Goal: Learn about a topic

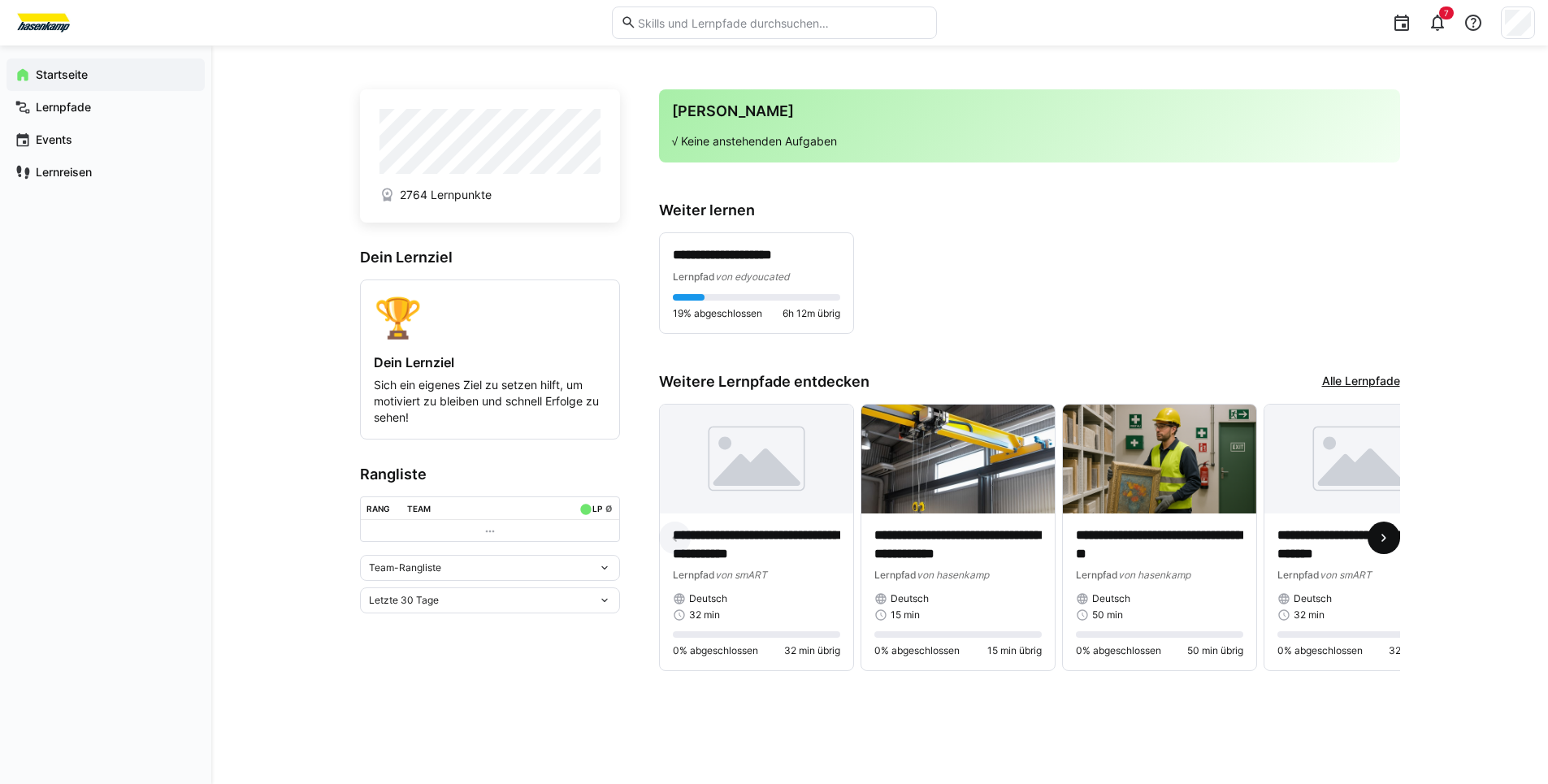
click at [1380, 540] on eds-icon at bounding box center [1384, 538] width 16 height 16
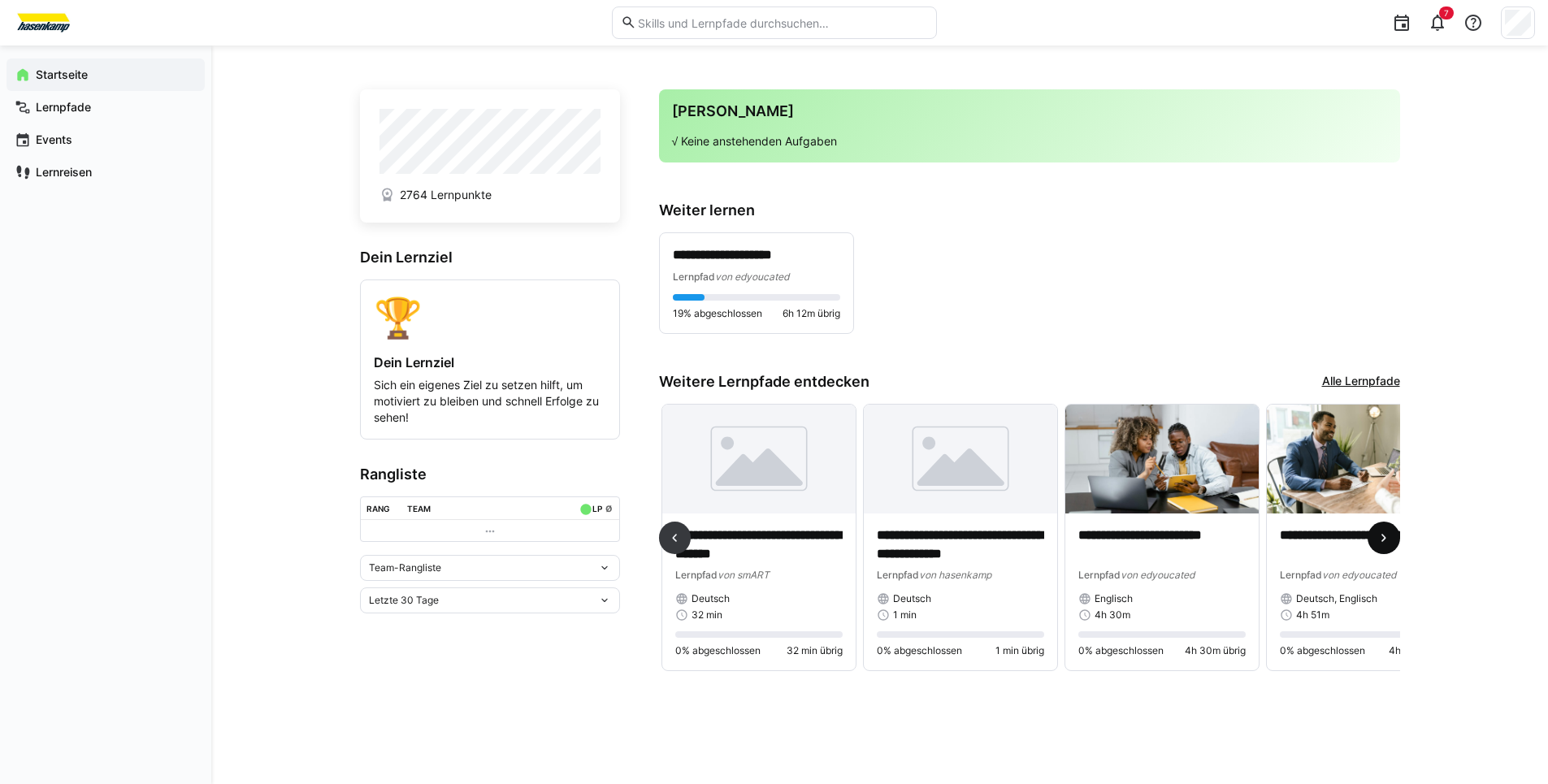
scroll to position [0, 605]
click at [1380, 540] on eds-icon at bounding box center [1384, 538] width 16 height 16
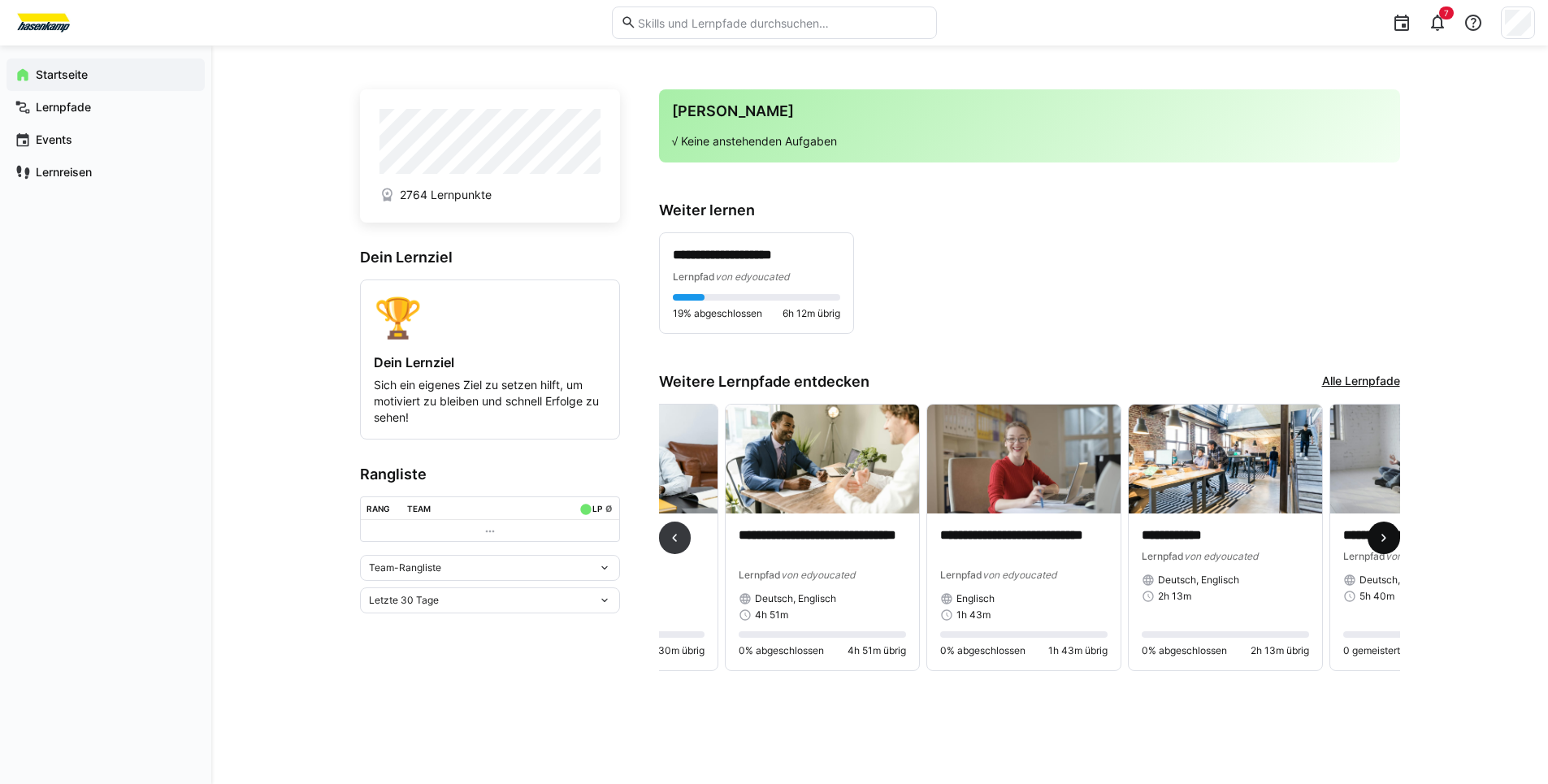
scroll to position [0, 1209]
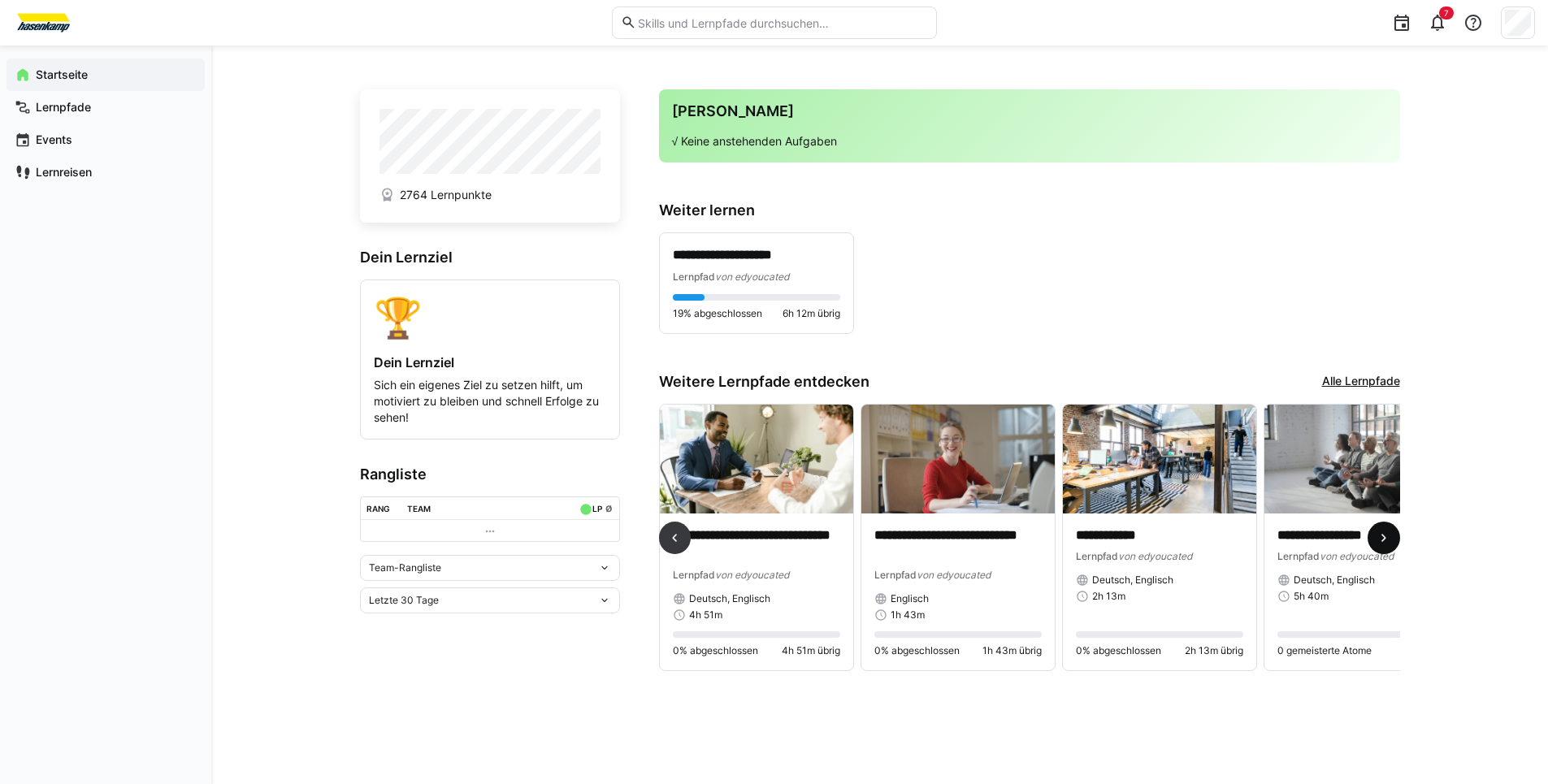
click at [1380, 540] on eds-icon at bounding box center [1384, 538] width 16 height 16
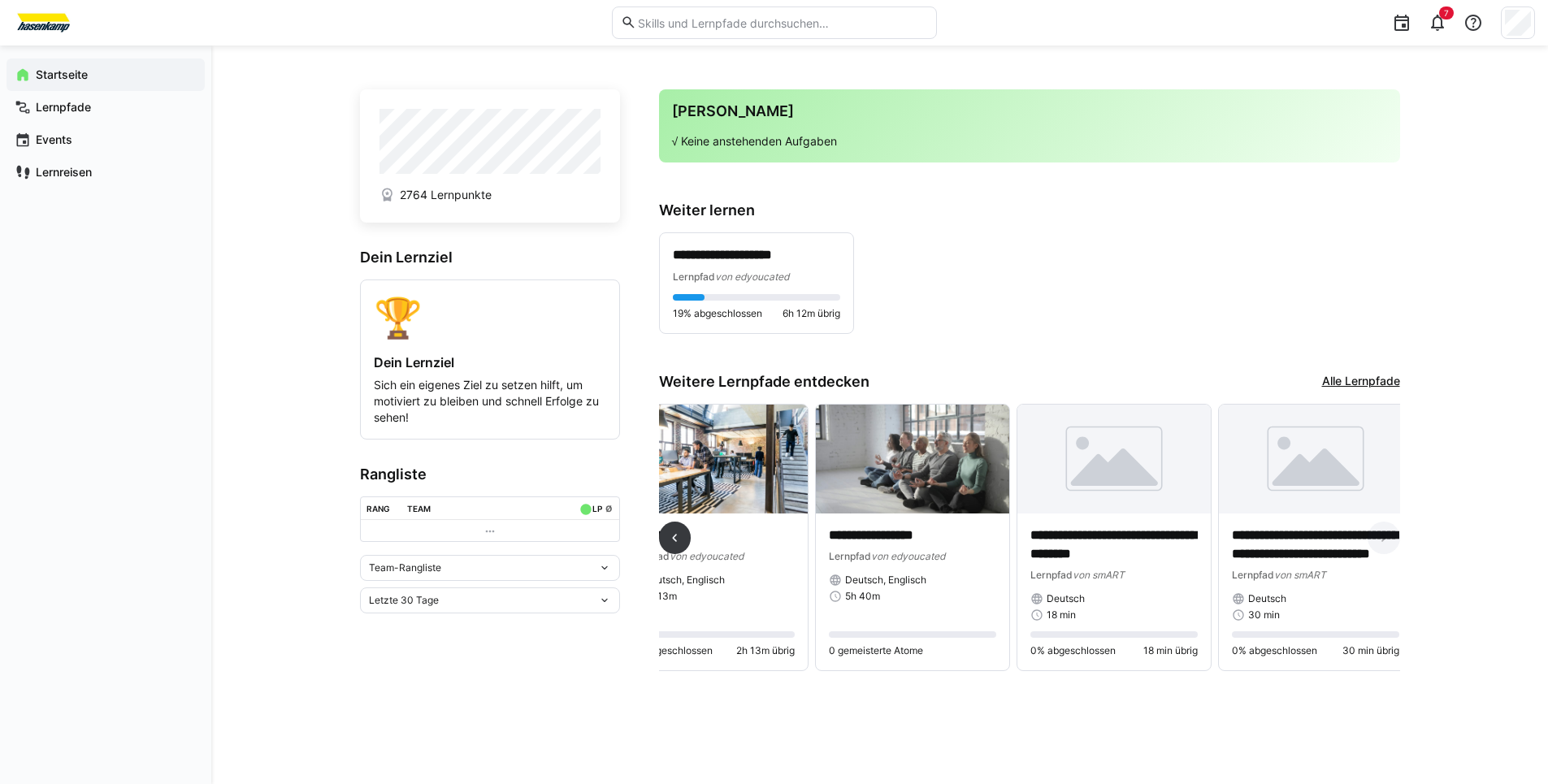
scroll to position [0, 1671]
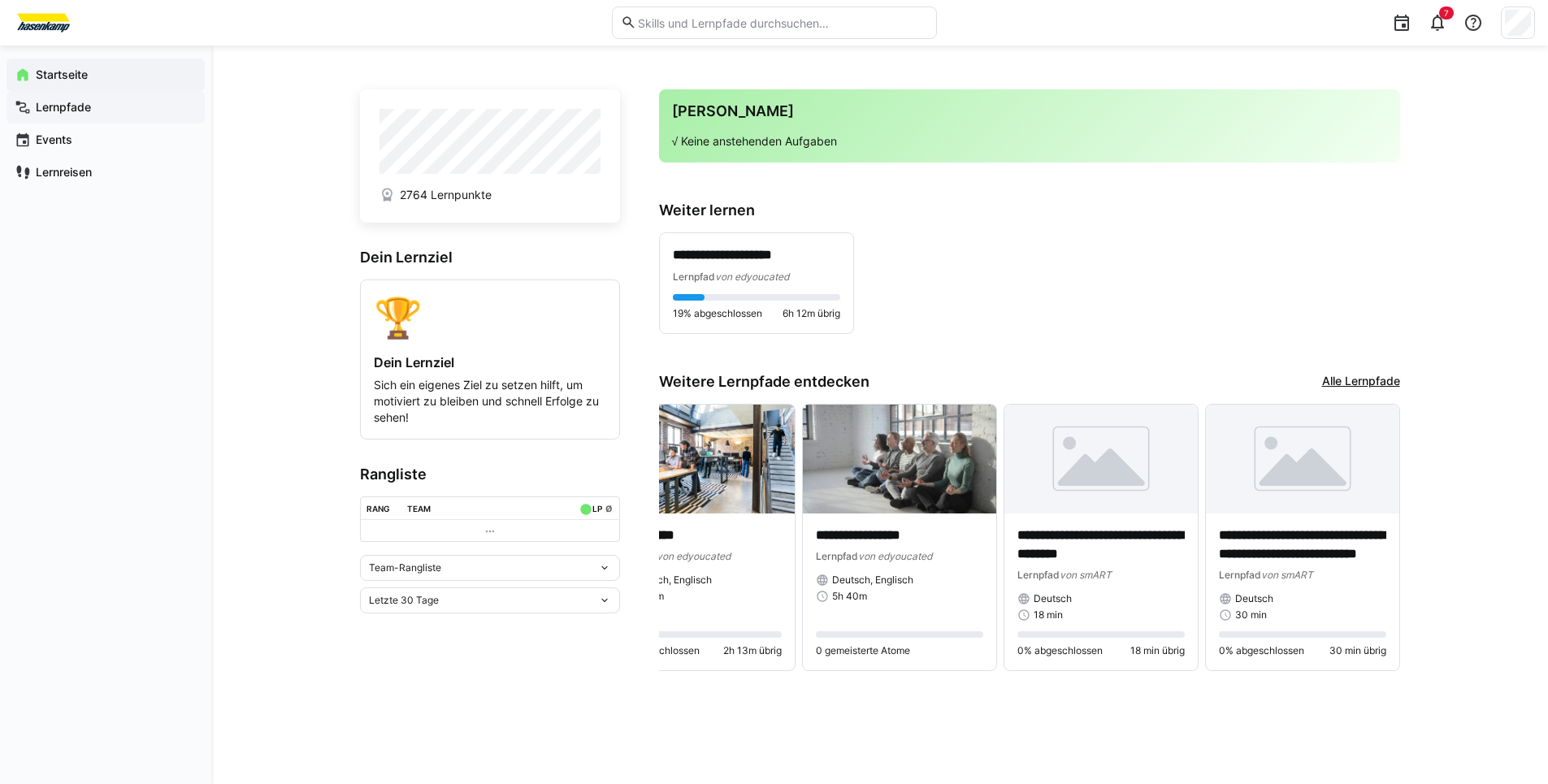
click at [0, 0] on app-navigation-label "Lernpfade" at bounding box center [0, 0] width 0 height 0
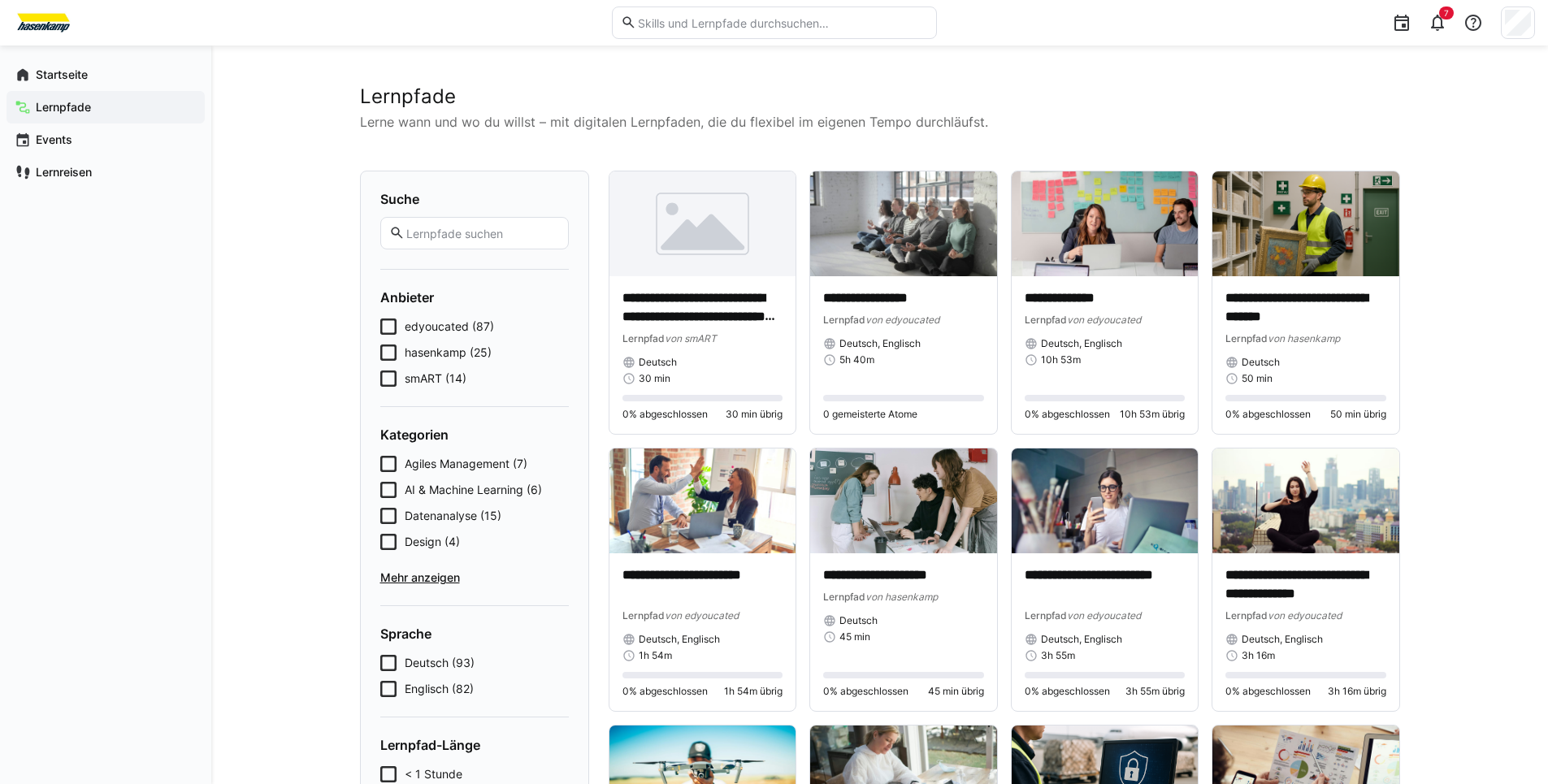
click at [388, 351] on icon at bounding box center [389, 352] width 16 height 16
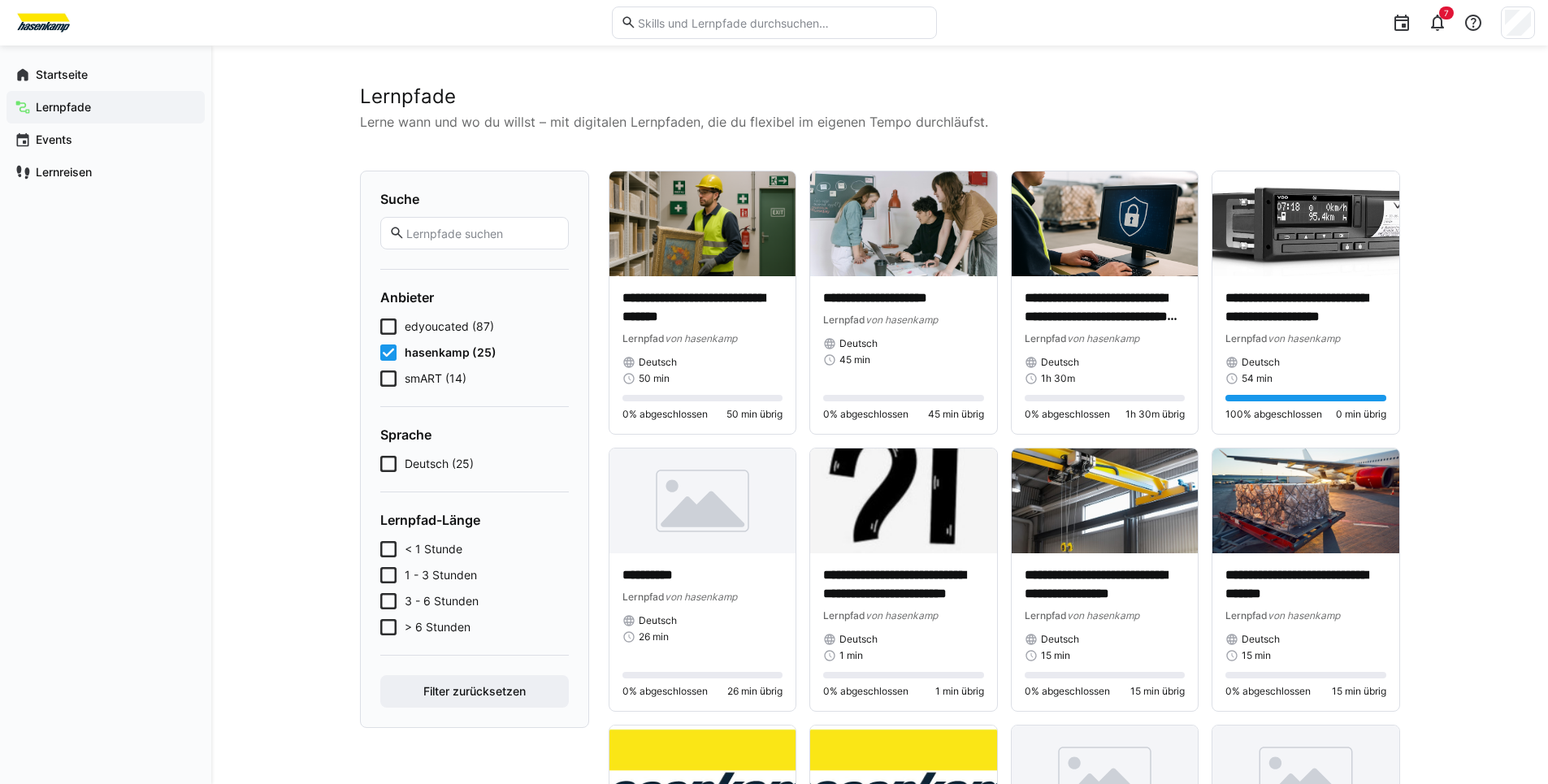
click at [384, 354] on icon at bounding box center [389, 352] width 16 height 16
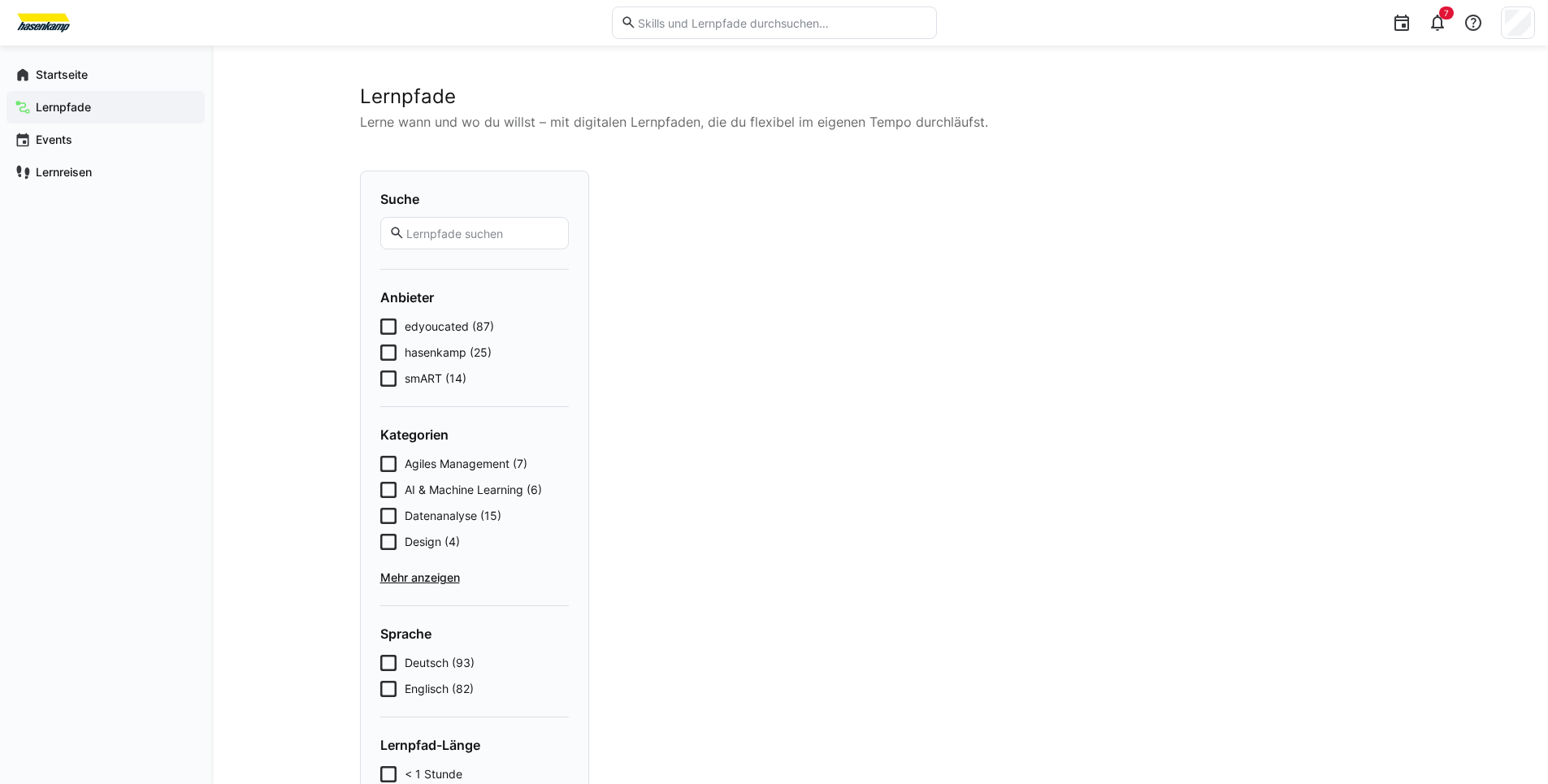
click at [381, 331] on icon at bounding box center [389, 327] width 16 height 16
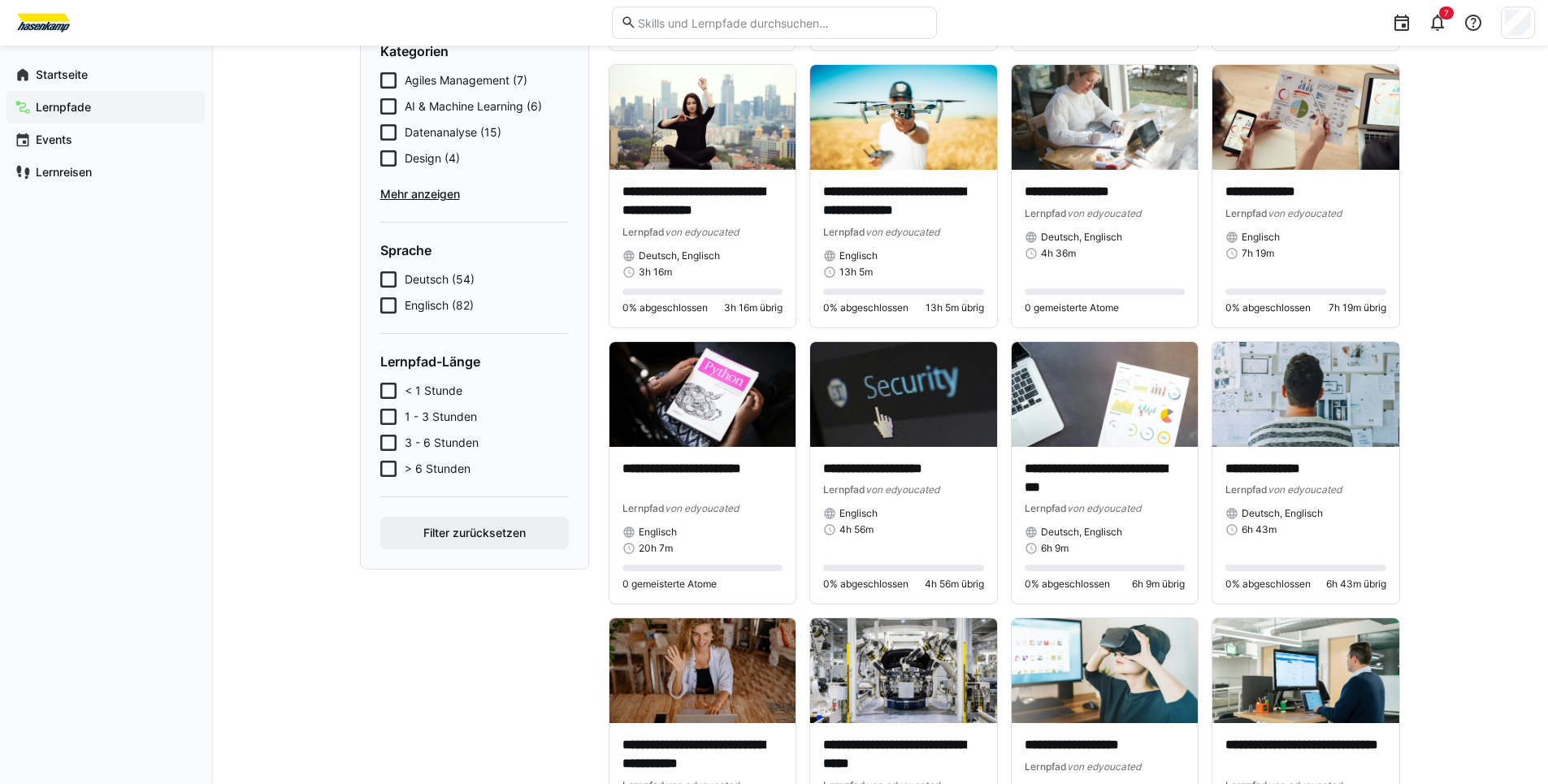
scroll to position [406, 0]
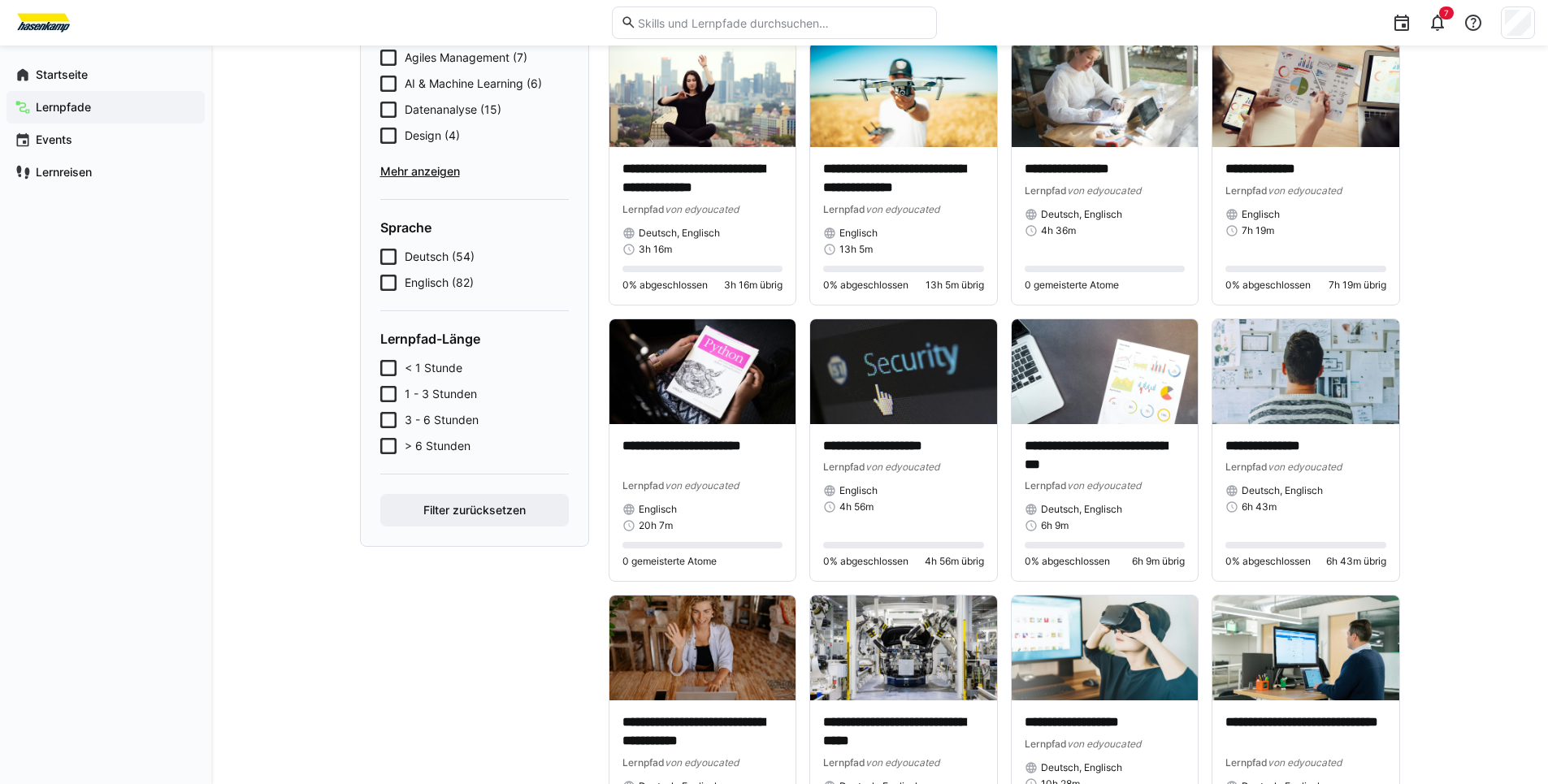
click at [388, 253] on icon at bounding box center [389, 257] width 16 height 16
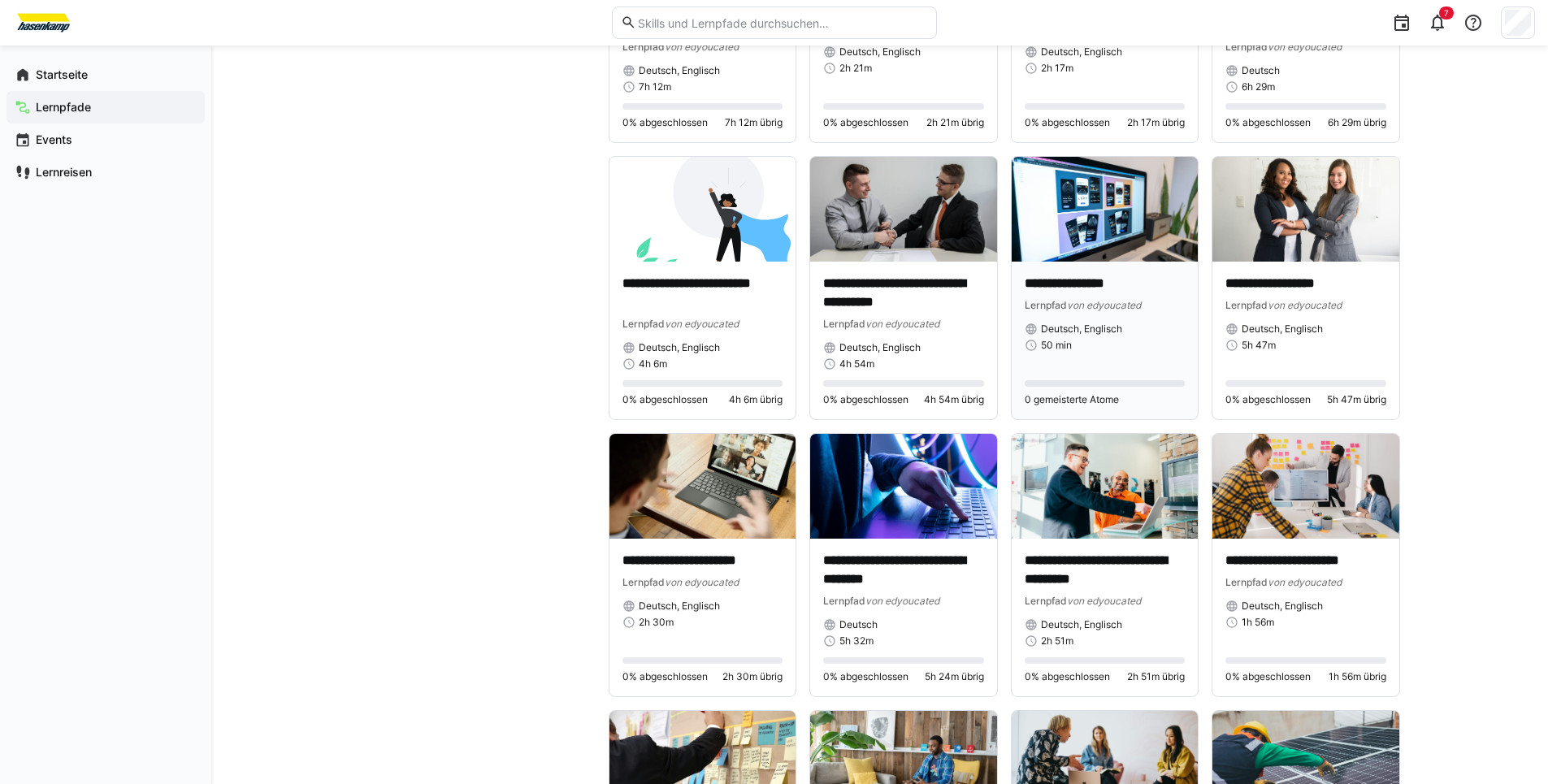
scroll to position [1137, 0]
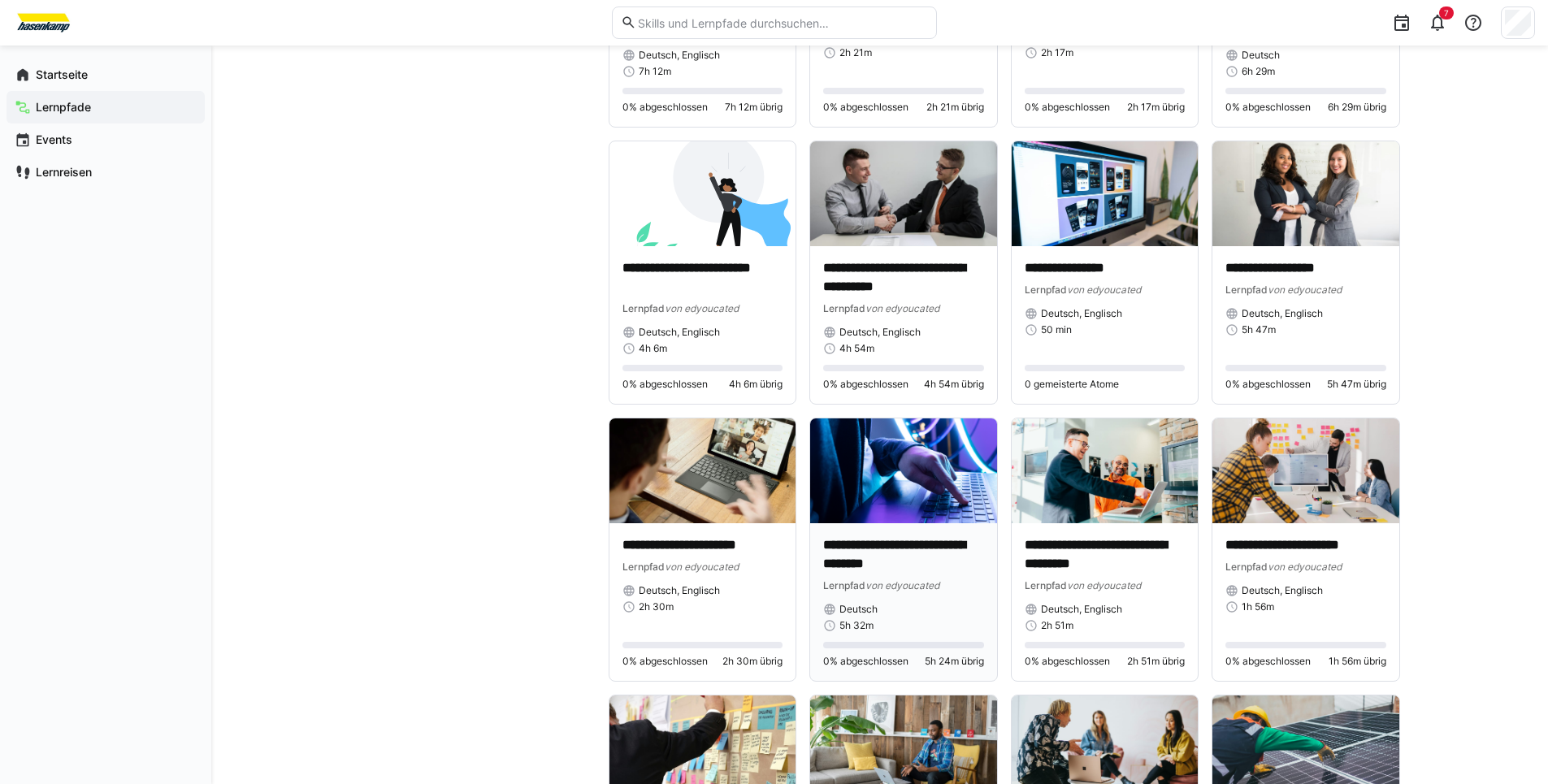
click at [901, 448] on img at bounding box center [903, 471] width 187 height 105
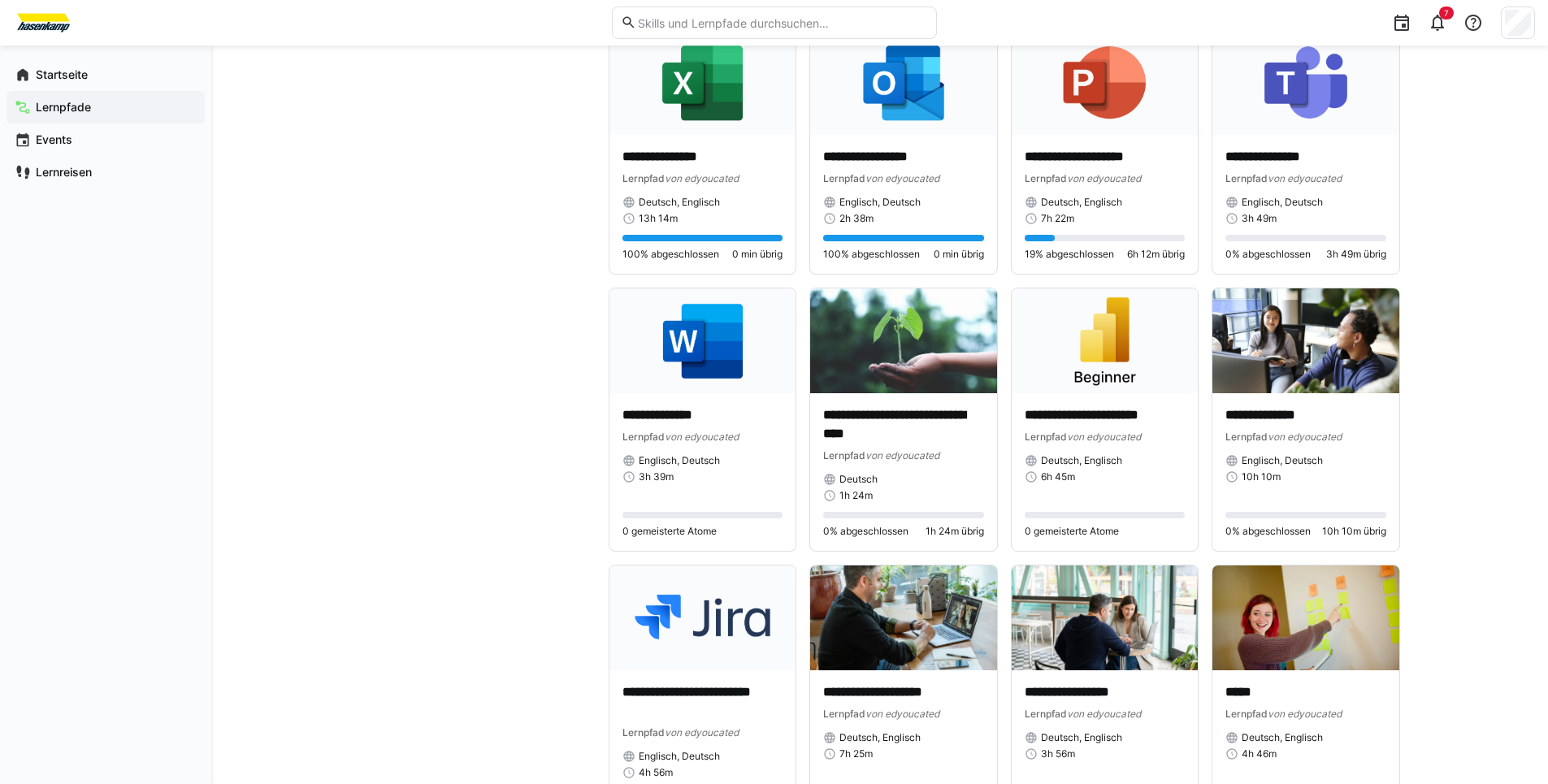
scroll to position [2278, 0]
